Goal: Information Seeking & Learning: Learn about a topic

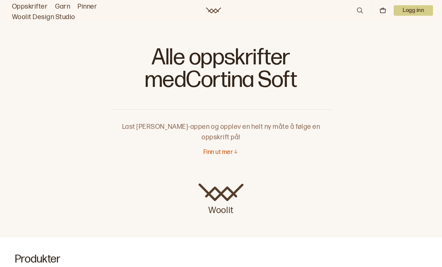
click at [62, 5] on link "Garn" at bounding box center [62, 6] width 15 height 10
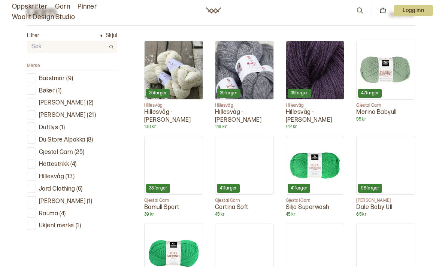
scroll to position [224, 0]
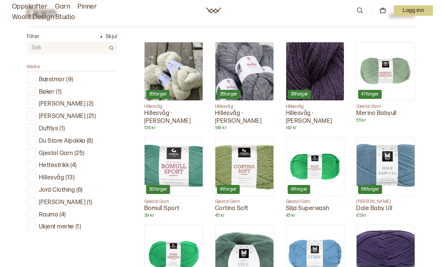
click at [36, 148] on div "Gjestal Garn ( 25 )" at bounding box center [72, 152] width 90 height 9
click at [36, 148] on div at bounding box center [31, 152] width 9 height 9
click at [63, 152] on p "Gjestal Garn" at bounding box center [56, 154] width 34 height 8
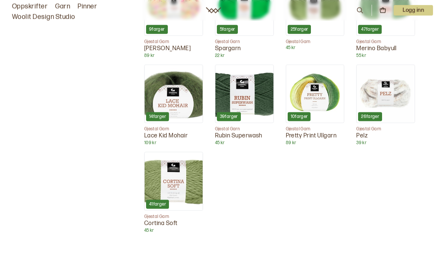
scroll to position [656, 0]
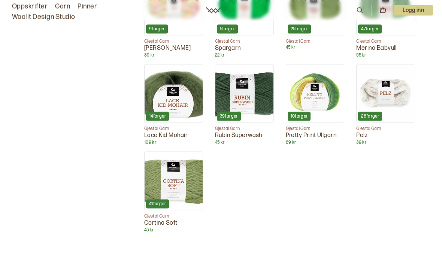
click at [179, 194] on img at bounding box center [174, 181] width 58 height 58
